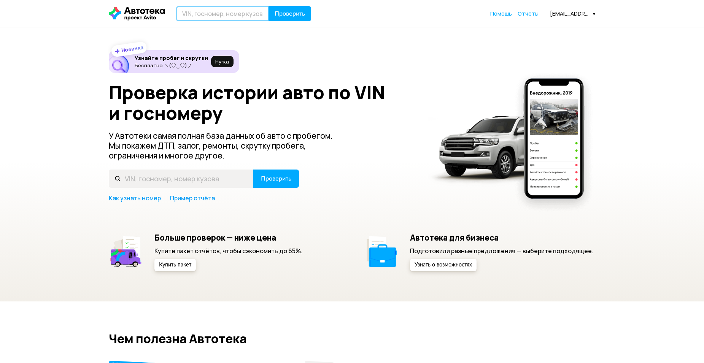
click at [221, 18] on input "text" at bounding box center [222, 13] width 93 height 15
click at [222, 17] on input "text" at bounding box center [222, 13] width 93 height 15
type input "Х982ОК31"
click at [269, 6] on button "Проверить" at bounding box center [290, 13] width 43 height 15
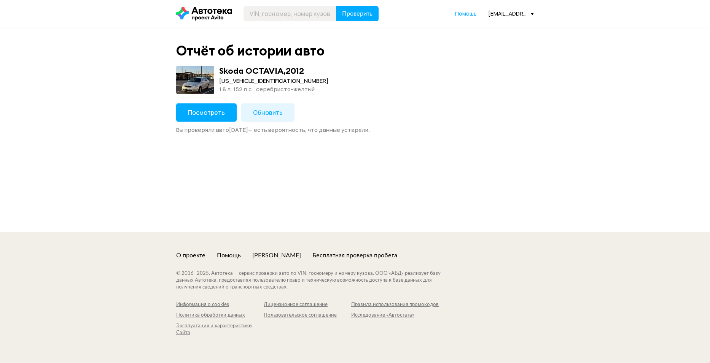
click at [253, 109] on span "Обновить" at bounding box center [268, 112] width 30 height 8
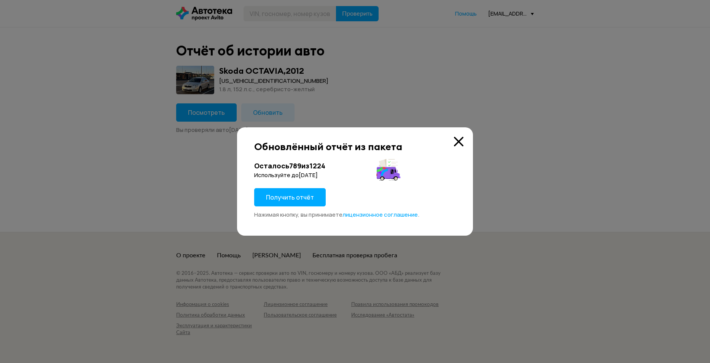
click at [291, 195] on span "Получить отчёт" at bounding box center [290, 197] width 48 height 8
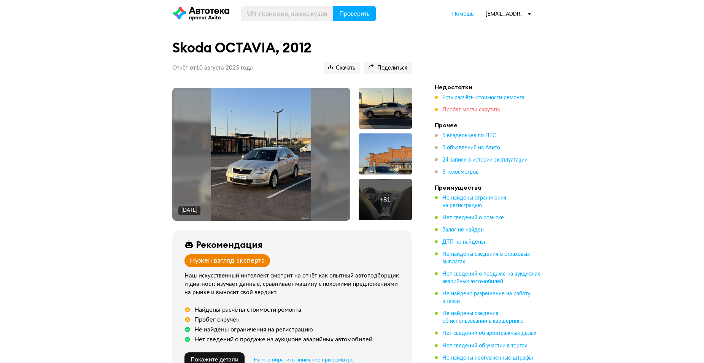
click at [490, 111] on span "Пробег могли скрутить" at bounding box center [472, 109] width 58 height 5
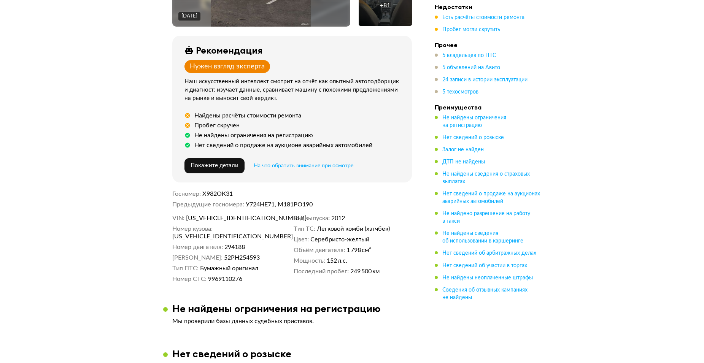
scroll to position [228, 0]
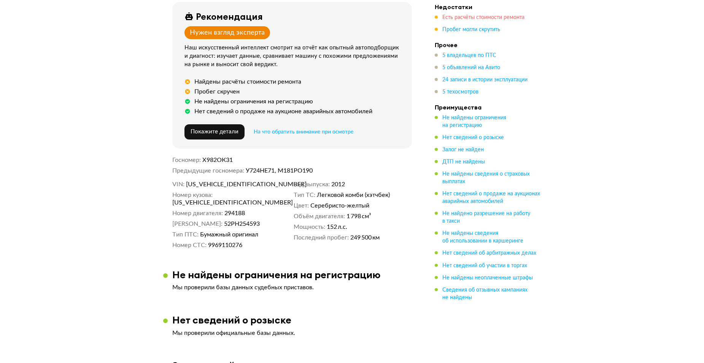
click at [471, 16] on span "Есть расчёты стоимости ремонта" at bounding box center [484, 17] width 82 height 5
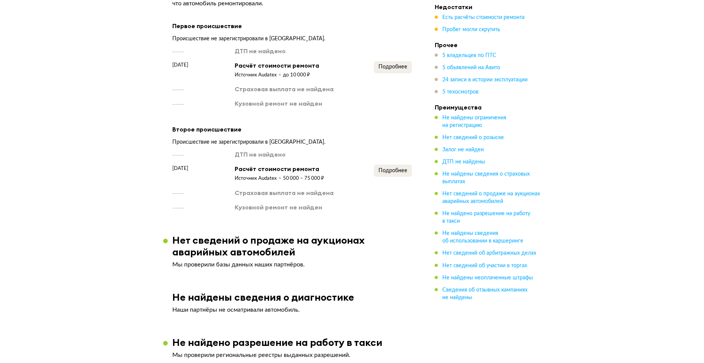
scroll to position [1089, 0]
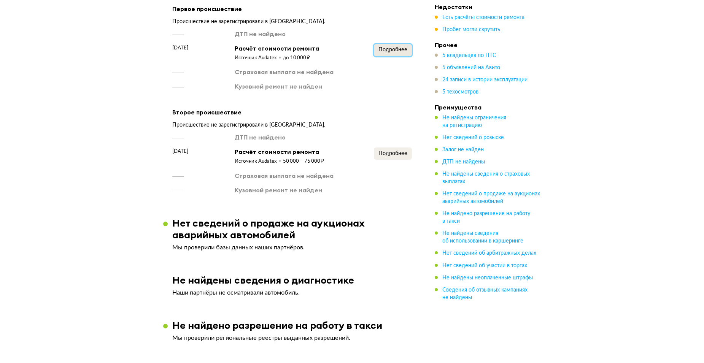
click at [403, 47] on span "Подробнее" at bounding box center [393, 49] width 29 height 5
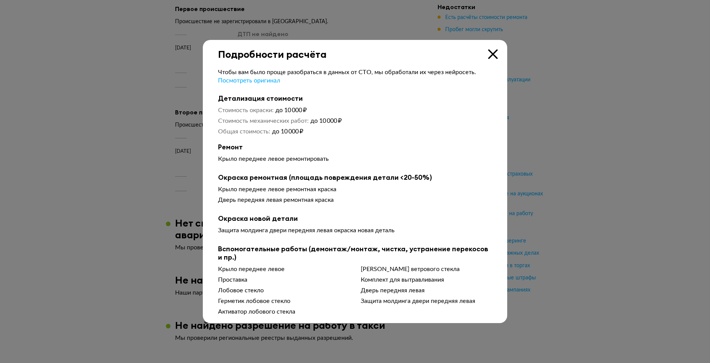
click at [492, 53] on icon at bounding box center [493, 54] width 10 height 10
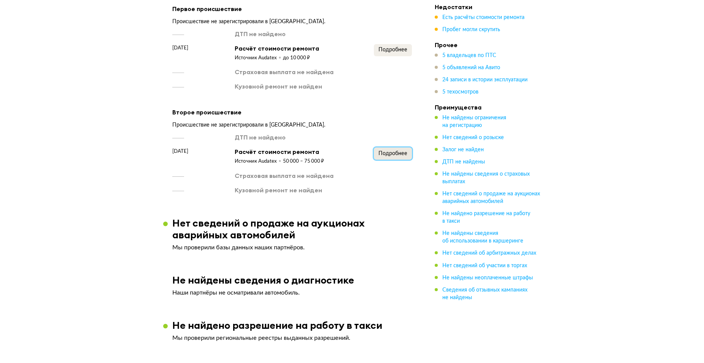
click at [384, 153] on button "Подробнее" at bounding box center [393, 154] width 38 height 12
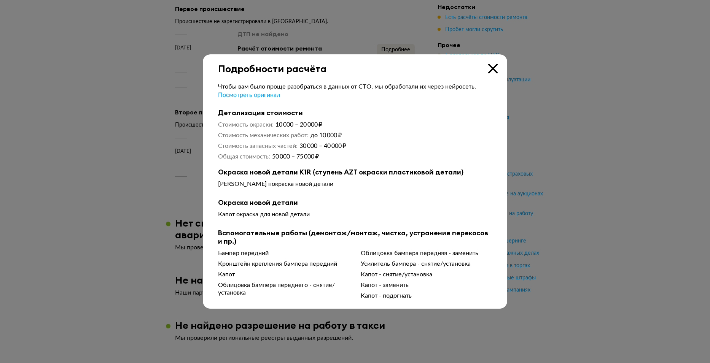
click at [491, 67] on icon at bounding box center [493, 69] width 10 height 10
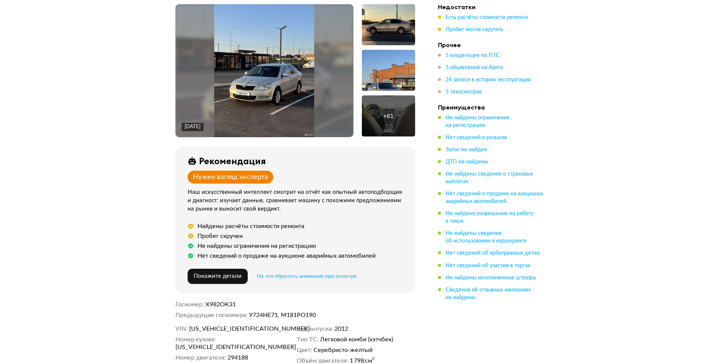
scroll to position [0, 0]
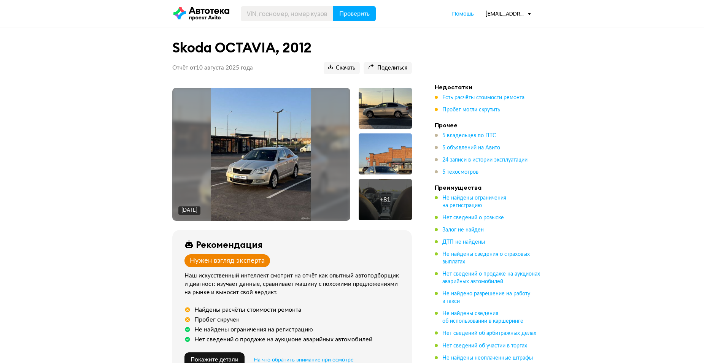
click at [282, 167] on img at bounding box center [261, 154] width 100 height 133
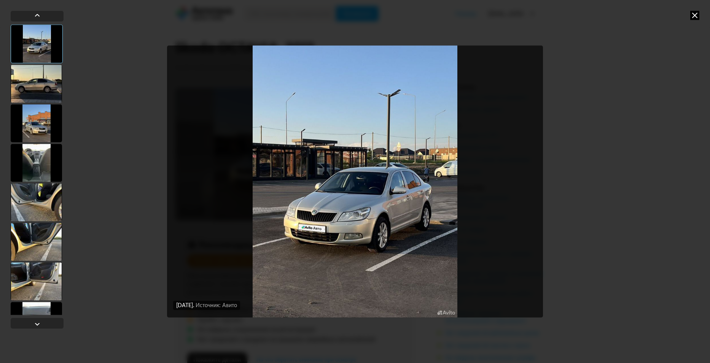
click at [49, 91] on div at bounding box center [36, 84] width 51 height 38
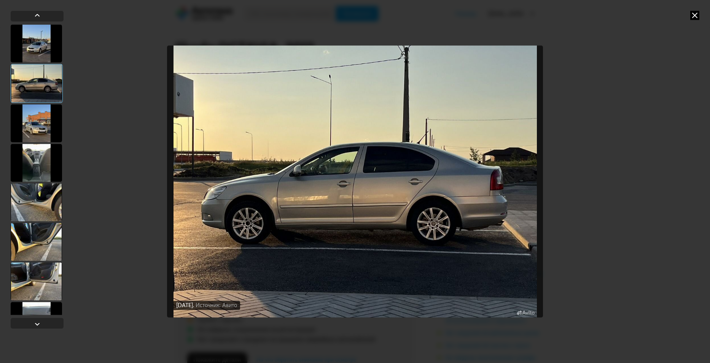
click at [40, 137] on div at bounding box center [36, 123] width 51 height 38
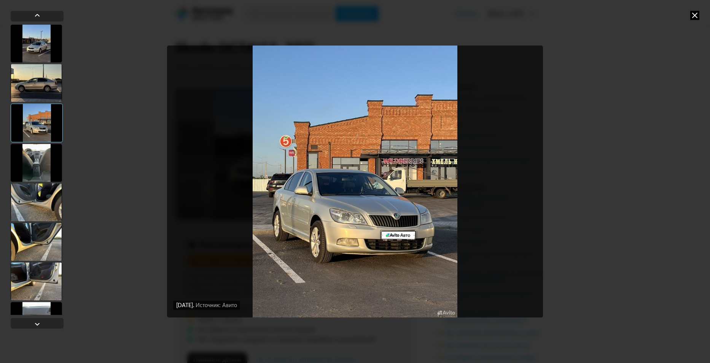
click at [48, 168] on div at bounding box center [36, 163] width 51 height 38
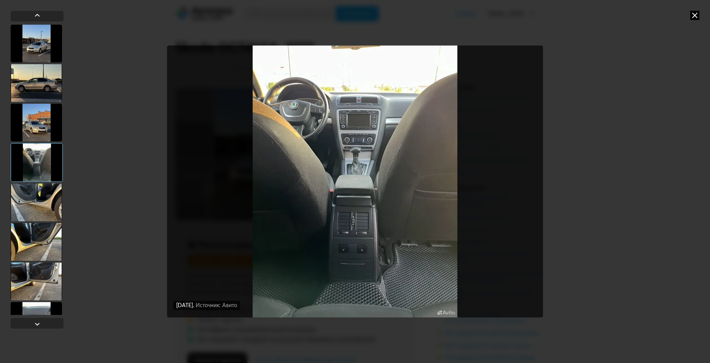
click at [38, 195] on div at bounding box center [36, 202] width 51 height 38
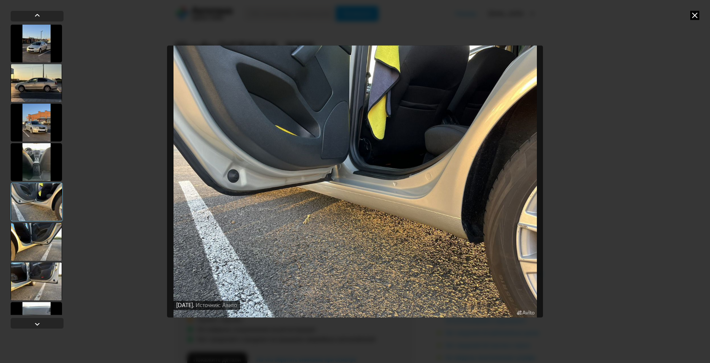
click at [41, 231] on div at bounding box center [36, 242] width 51 height 38
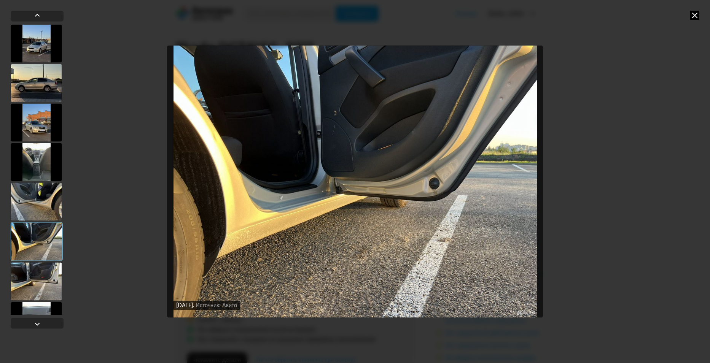
scroll to position [38, 0]
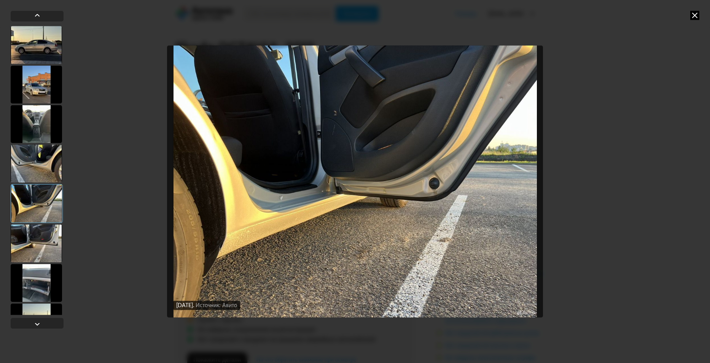
click at [42, 237] on div at bounding box center [36, 243] width 51 height 38
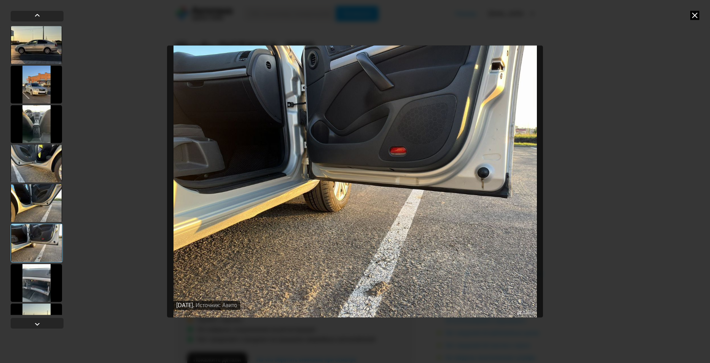
click at [44, 170] on div at bounding box center [36, 164] width 51 height 38
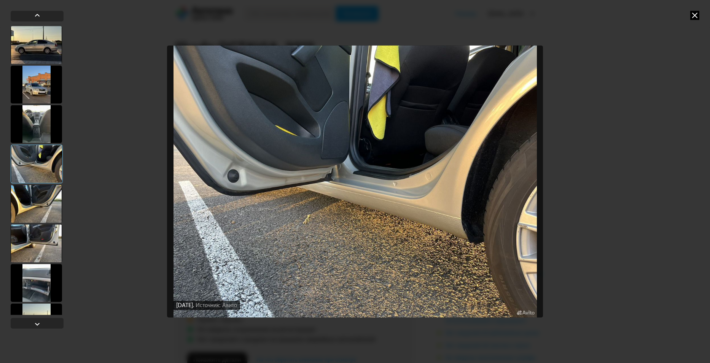
click at [43, 201] on div at bounding box center [36, 204] width 51 height 38
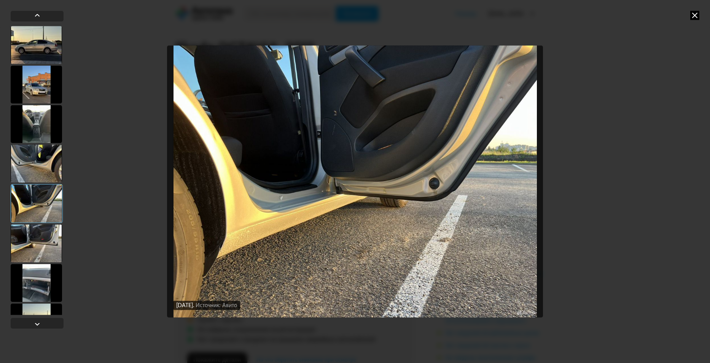
click at [38, 233] on div at bounding box center [36, 243] width 51 height 38
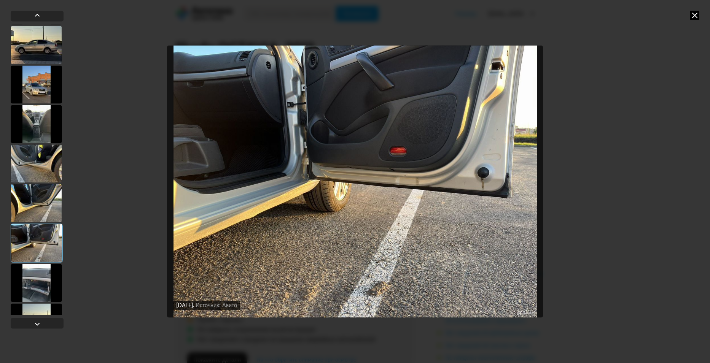
scroll to position [114, 0]
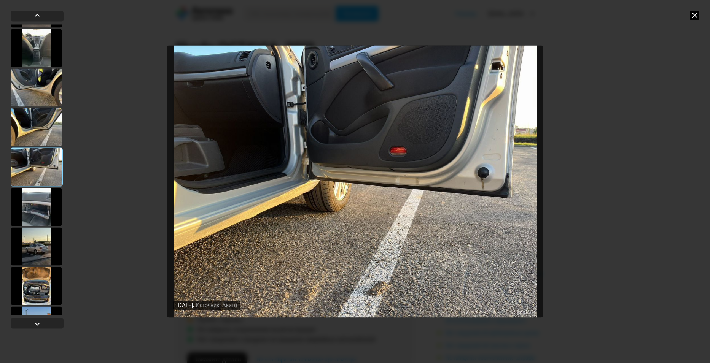
click at [45, 216] on div at bounding box center [36, 207] width 51 height 38
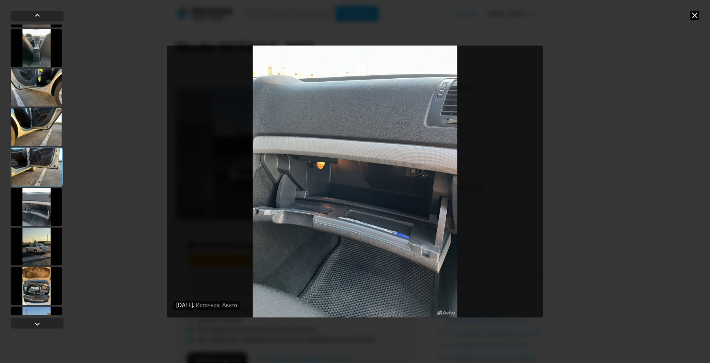
click at [40, 250] on div at bounding box center [36, 247] width 51 height 38
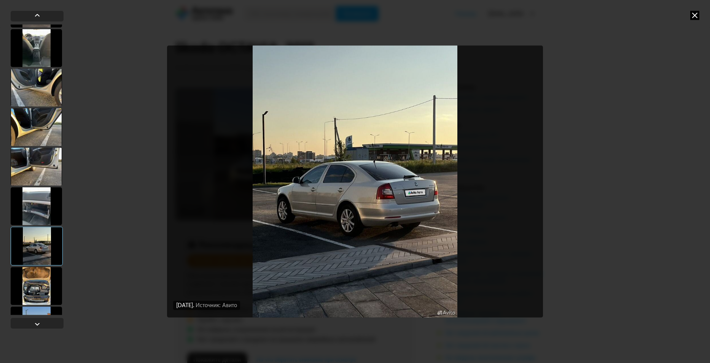
click at [45, 251] on div at bounding box center [37, 246] width 52 height 39
click at [41, 288] on div at bounding box center [36, 286] width 51 height 38
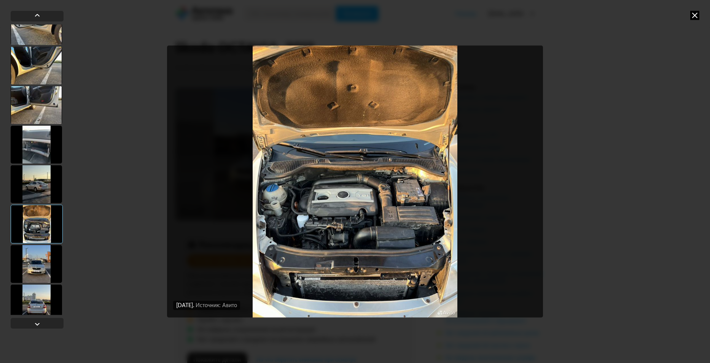
scroll to position [228, 0]
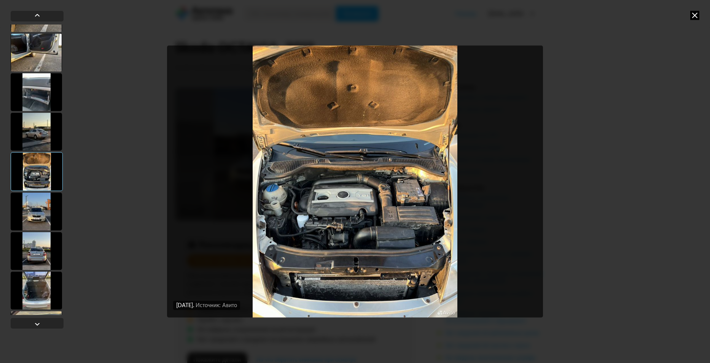
click at [44, 225] on div at bounding box center [36, 212] width 51 height 38
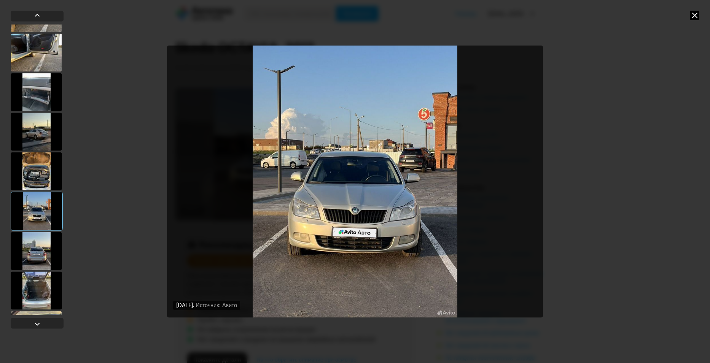
click at [49, 254] on div at bounding box center [36, 251] width 51 height 38
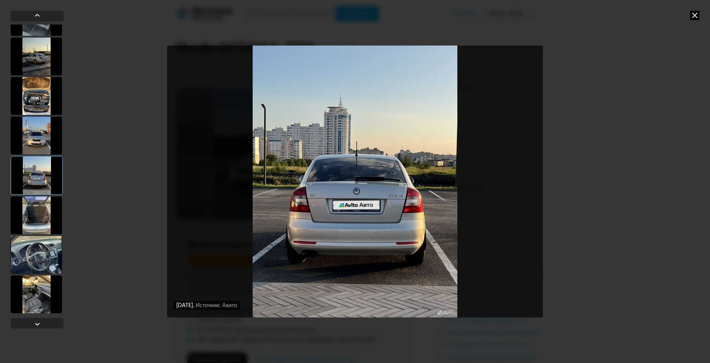
scroll to position [304, 0]
click at [49, 230] on div at bounding box center [36, 215] width 51 height 38
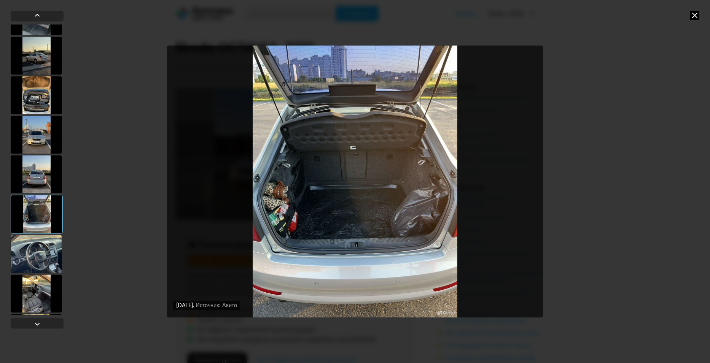
click at [46, 248] on div at bounding box center [36, 254] width 51 height 38
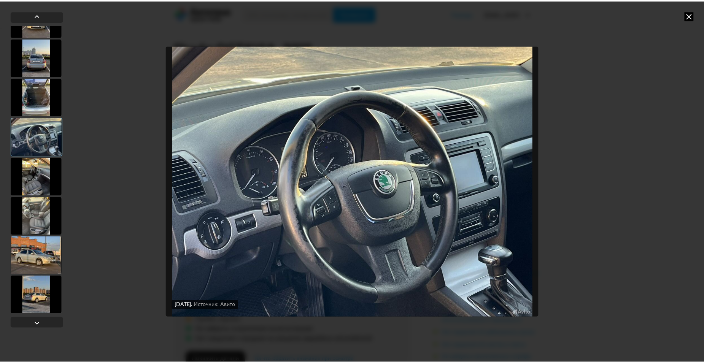
scroll to position [495, 0]
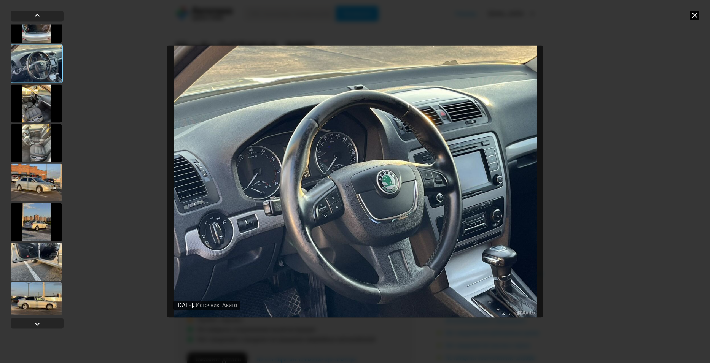
click at [41, 135] on div at bounding box center [36, 143] width 51 height 38
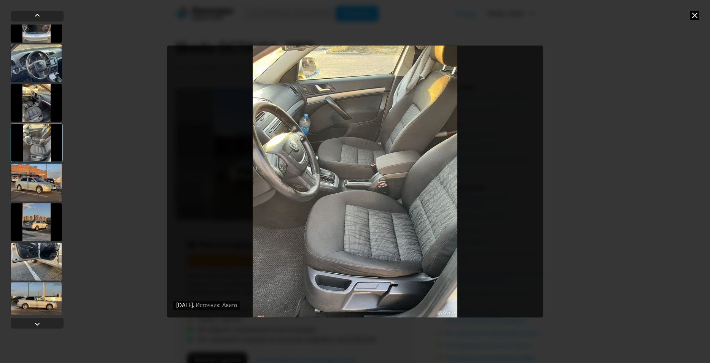
click at [696, 16] on icon at bounding box center [694, 15] width 9 height 9
